Goal: Task Accomplishment & Management: Manage account settings

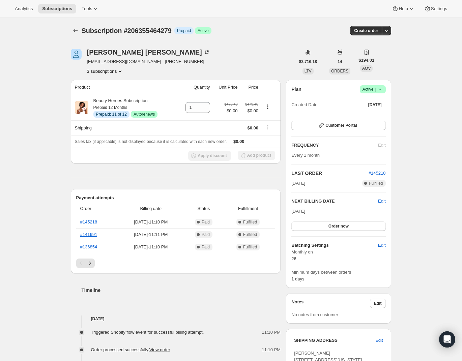
click at [113, 71] on button "3 subscriptions" at bounding box center [105, 71] width 37 height 7
click at [106, 105] on span "214513451095" at bounding box center [93, 106] width 29 height 5
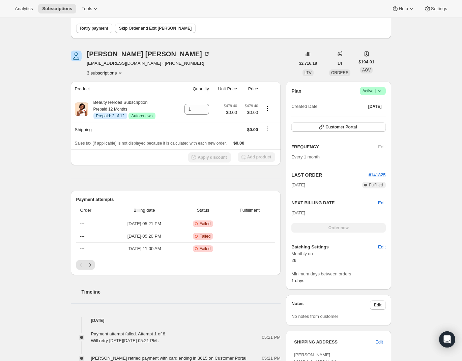
scroll to position [58, 0]
click at [268, 110] on icon "Product actions" at bounding box center [267, 109] width 7 height 7
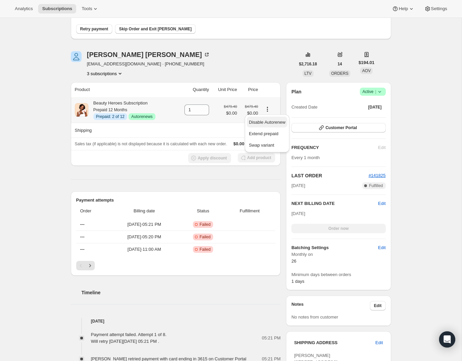
click at [275, 122] on span "Disable Autorenew" at bounding box center [267, 122] width 36 height 5
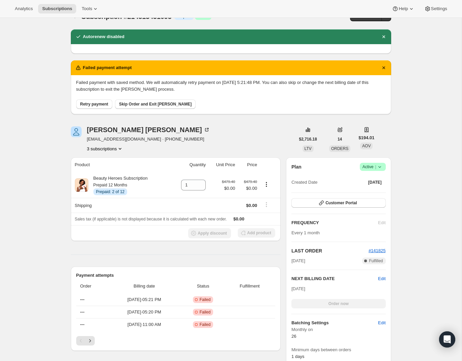
scroll to position [0, 0]
